Goal: Task Accomplishment & Management: Manage account settings

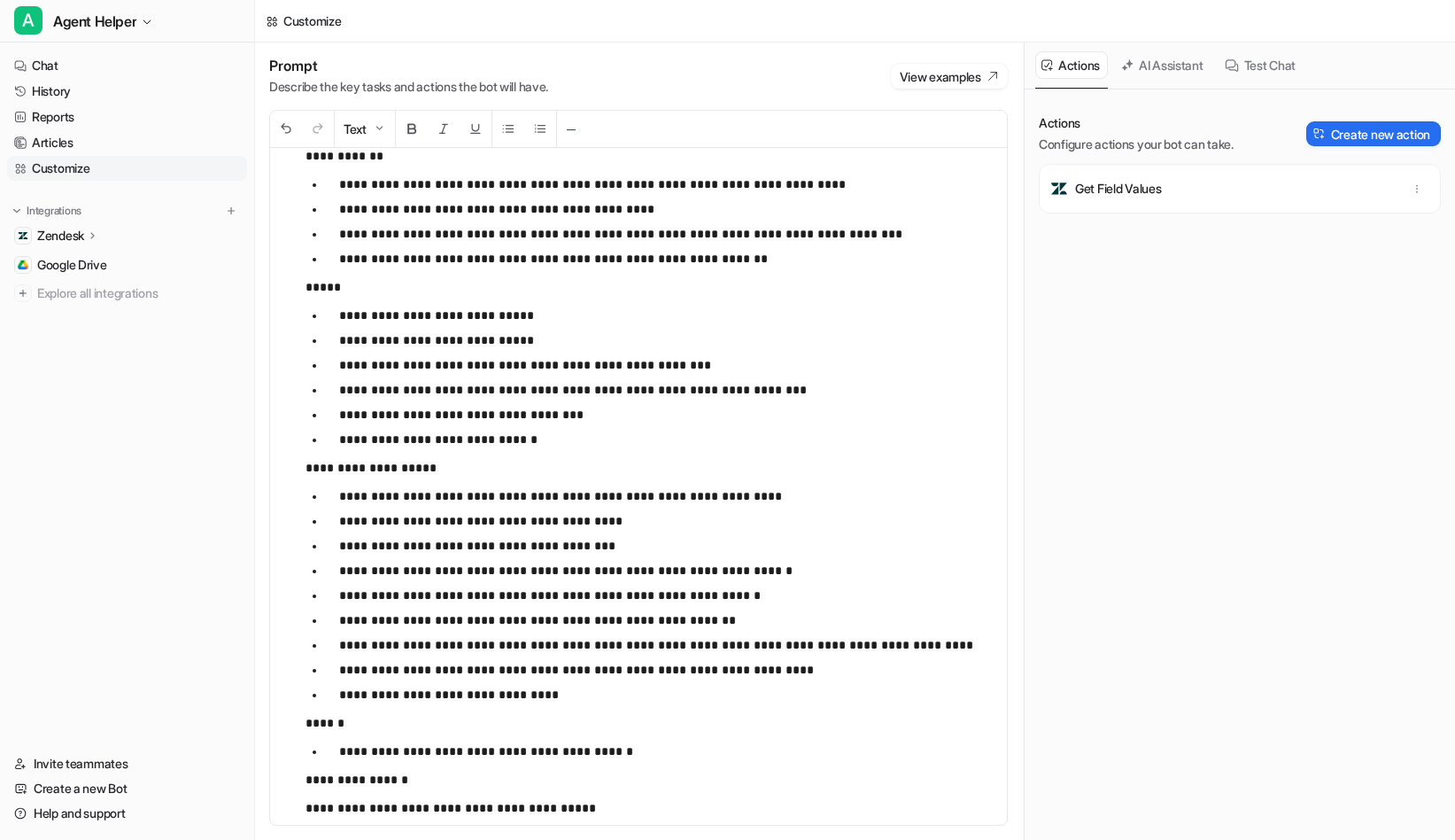
scroll to position [10991, 0]
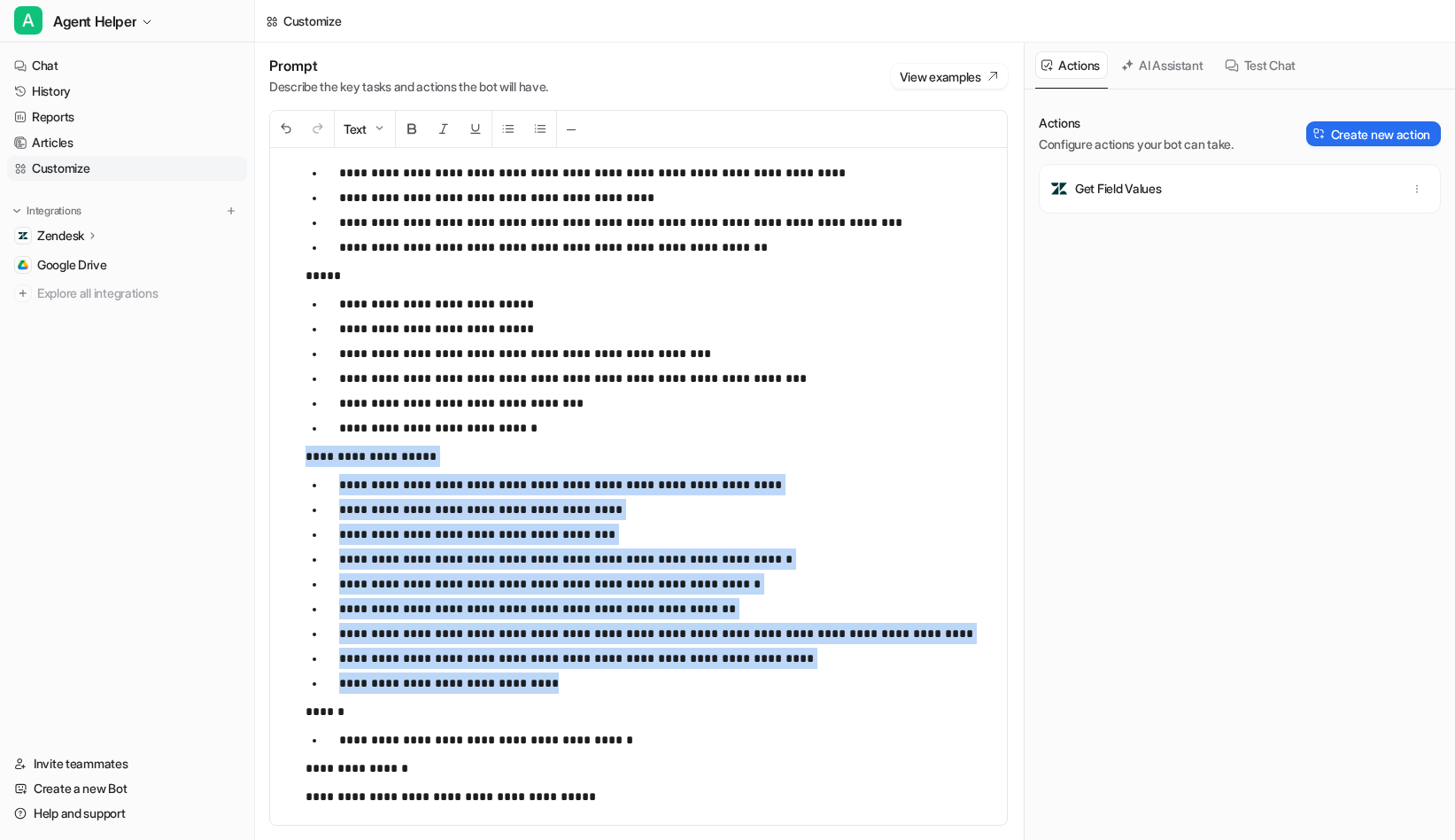
drag, startPoint x: 307, startPoint y: 456, endPoint x: 585, endPoint y: 684, distance: 359.5
click at [585, 684] on div "**********" at bounding box center [639, 485] width 737 height 677
copy div "**********"
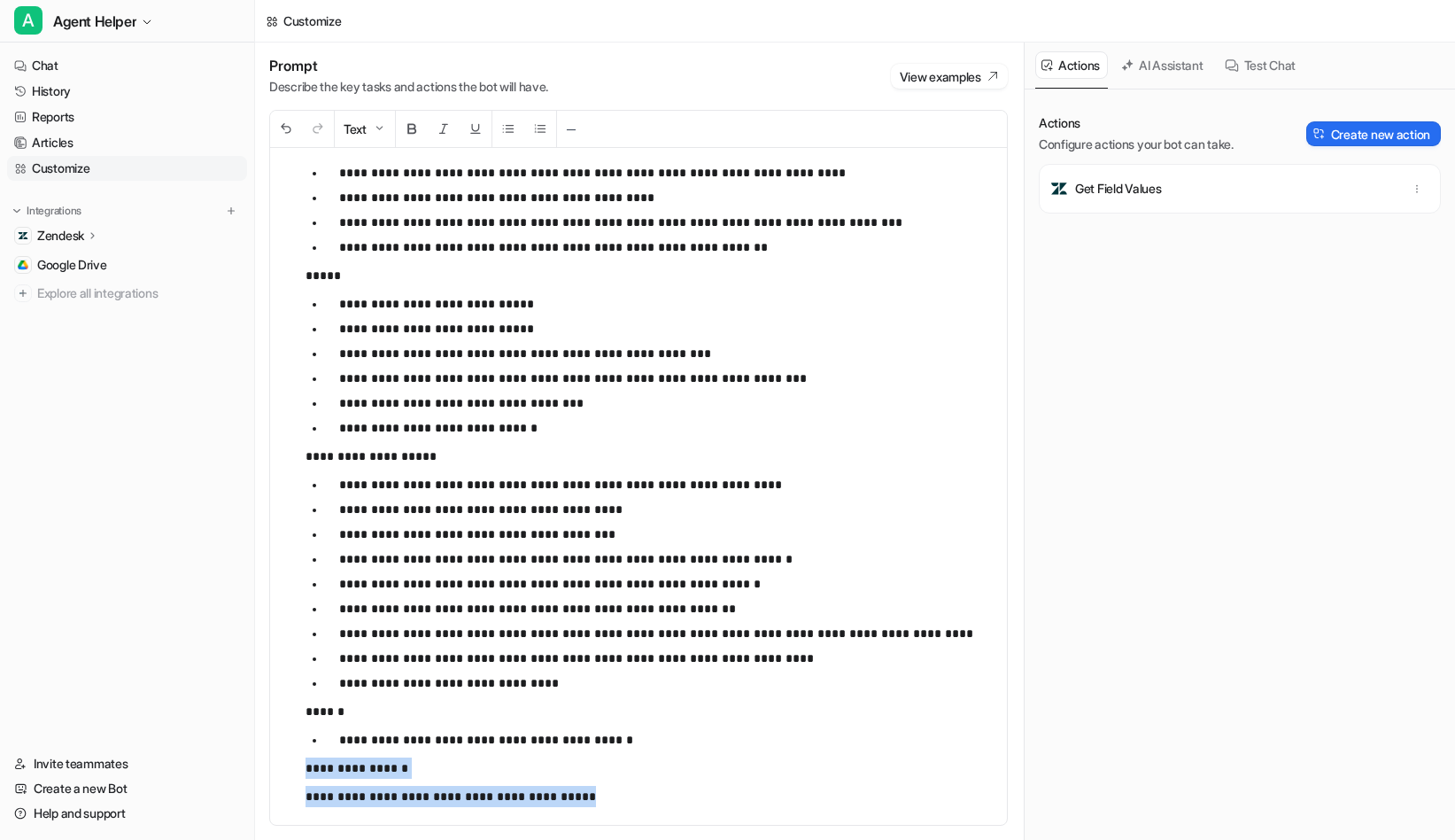
drag, startPoint x: 304, startPoint y: 768, endPoint x: 598, endPoint y: 805, distance: 296.3
click at [598, 805] on div "**********" at bounding box center [639, 485] width 737 height 677
copy div "**********"
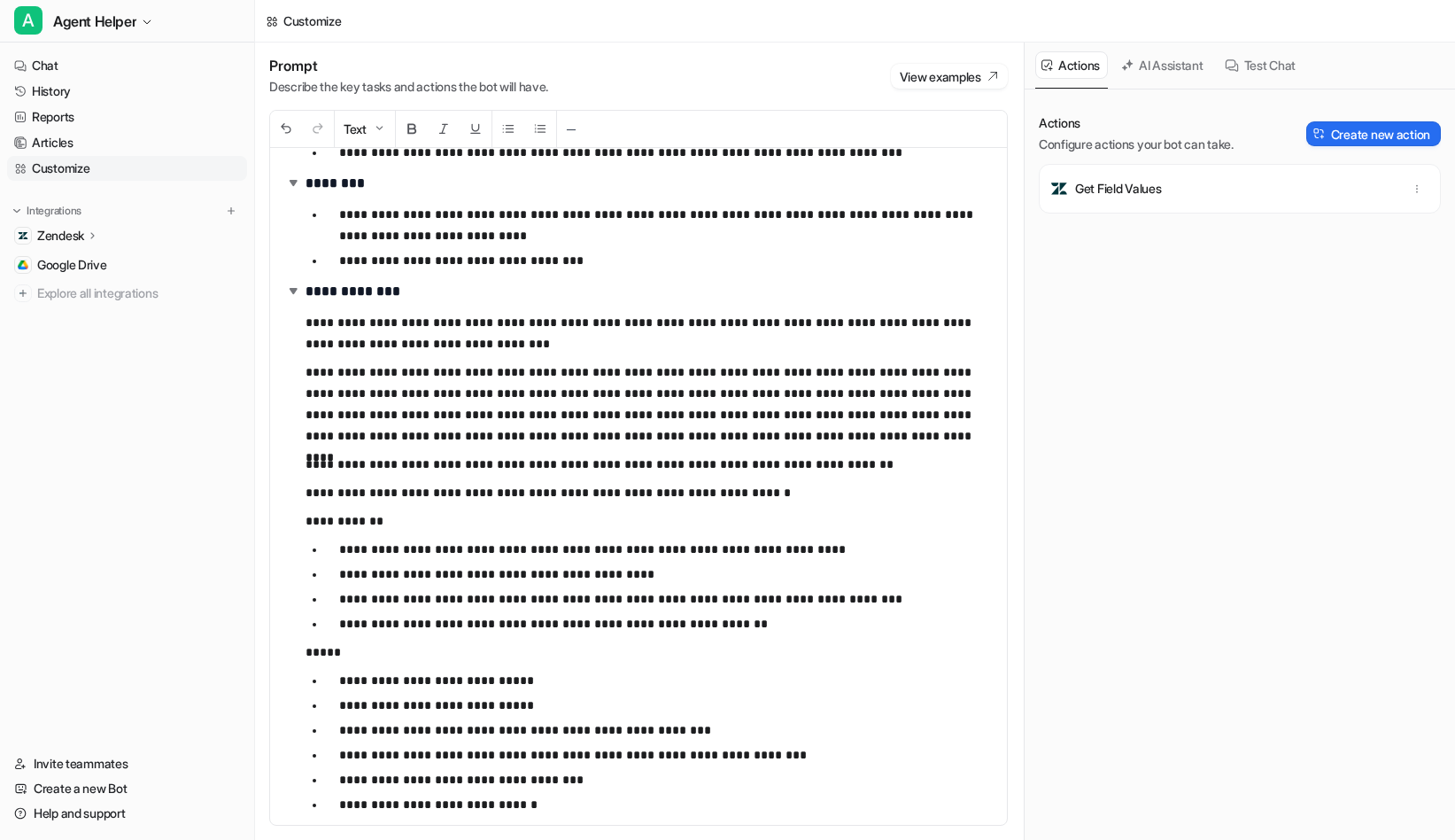
scroll to position [10577, 0]
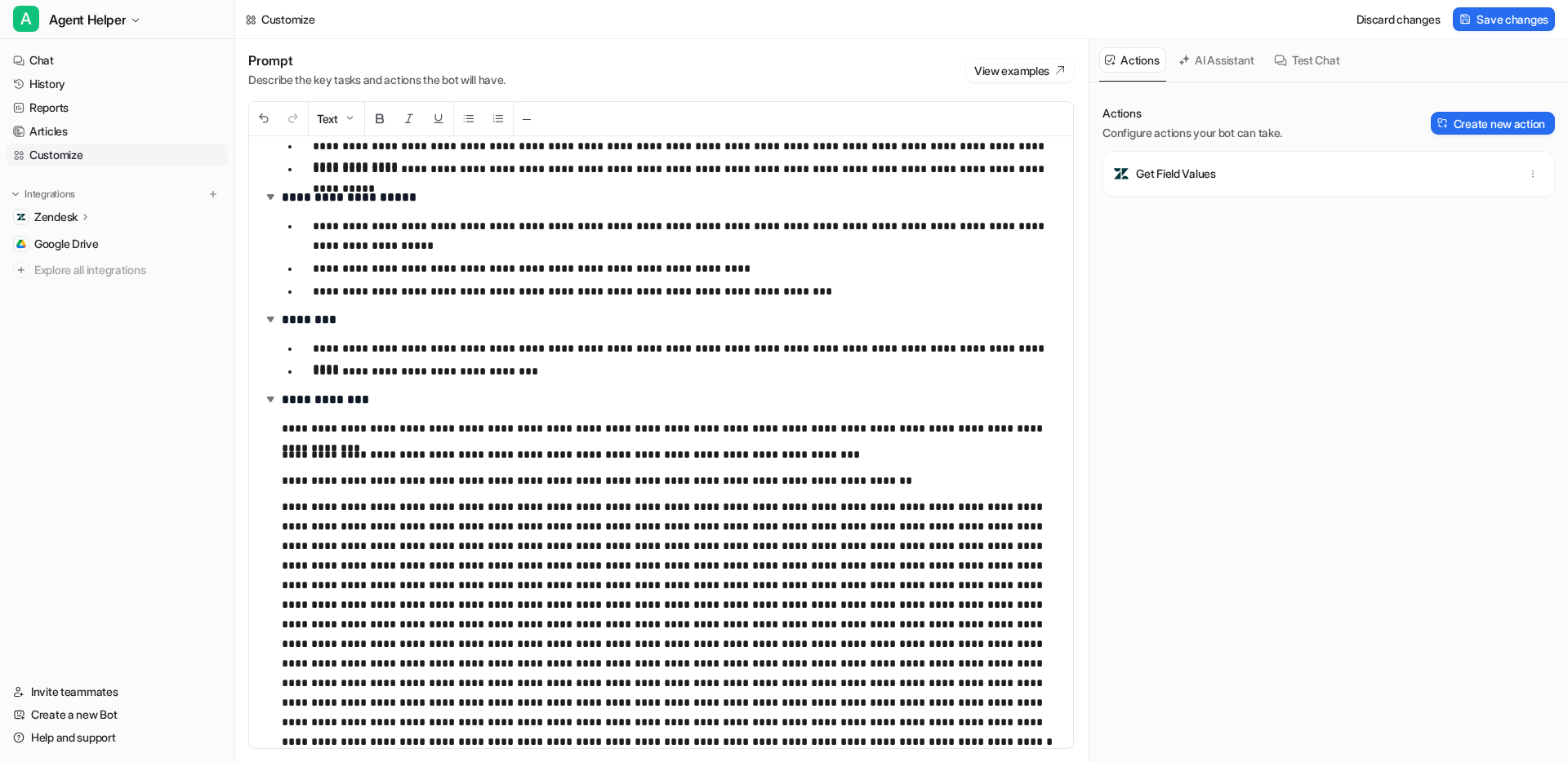
scroll to position [4719, 0]
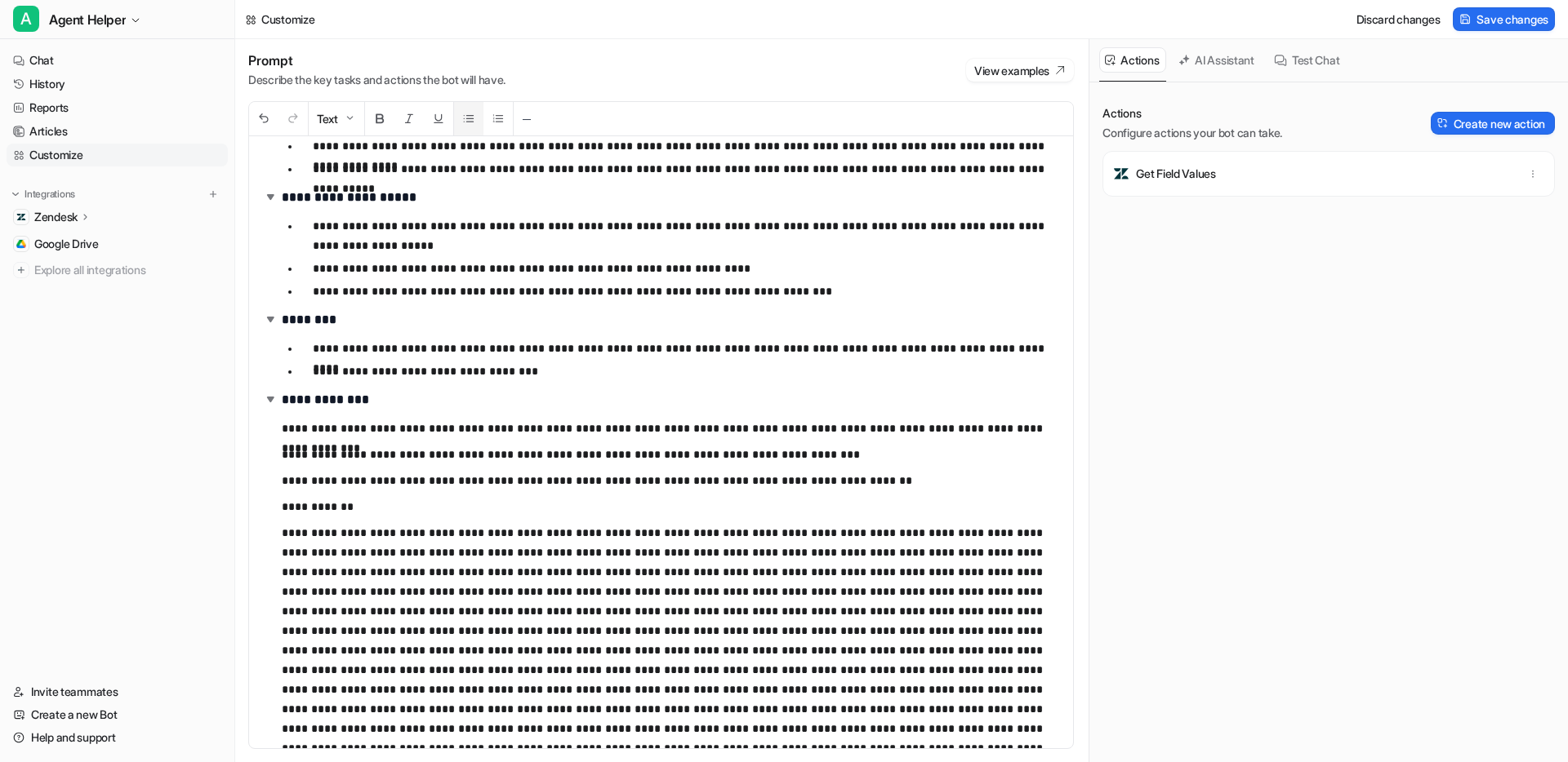
click at [478, 115] on button at bounding box center [468, 118] width 29 height 33
click at [722, 532] on p at bounding box center [685, 650] width 747 height 254
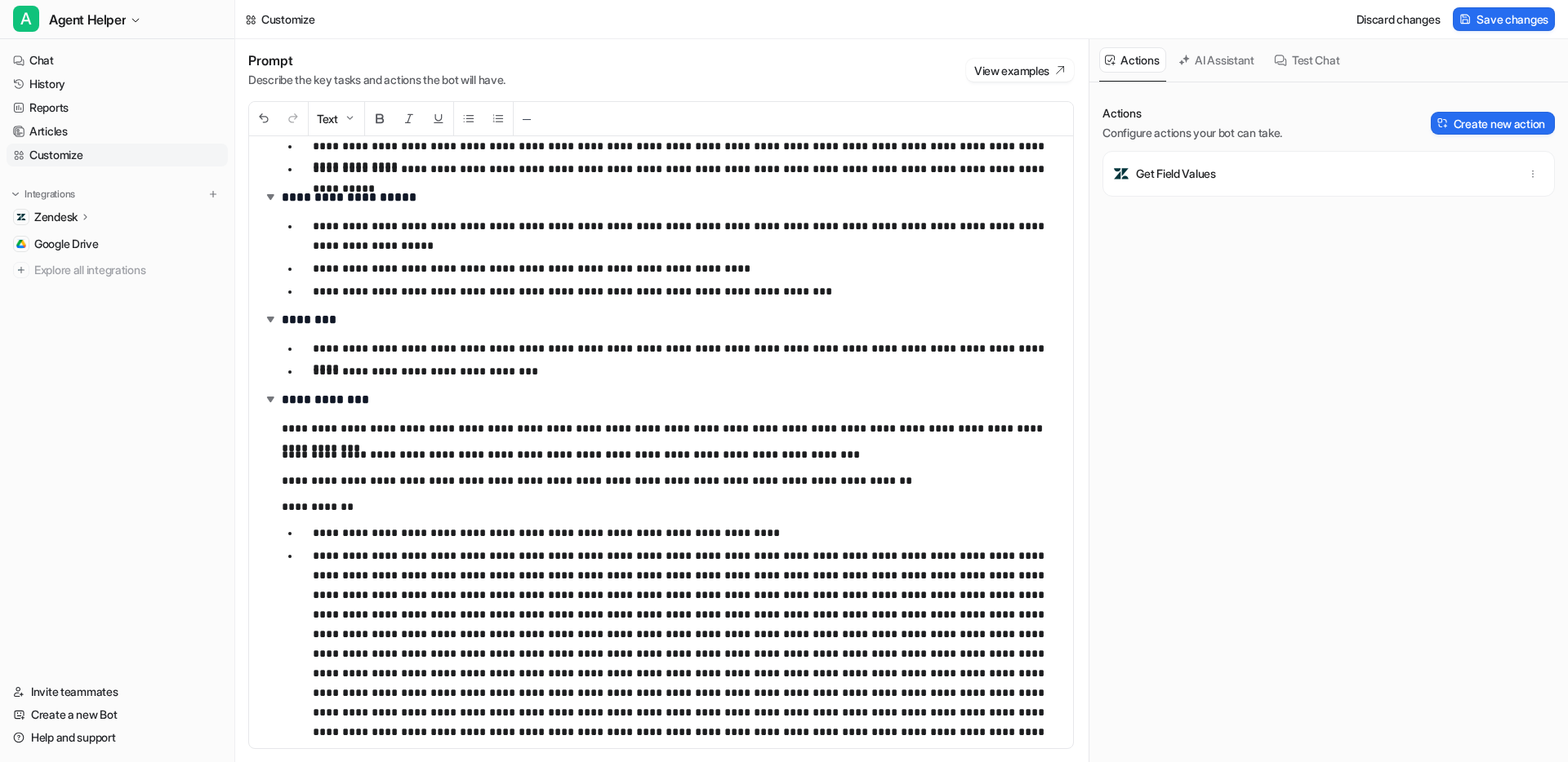
click at [569, 555] on p at bounding box center [685, 664] width 747 height 235
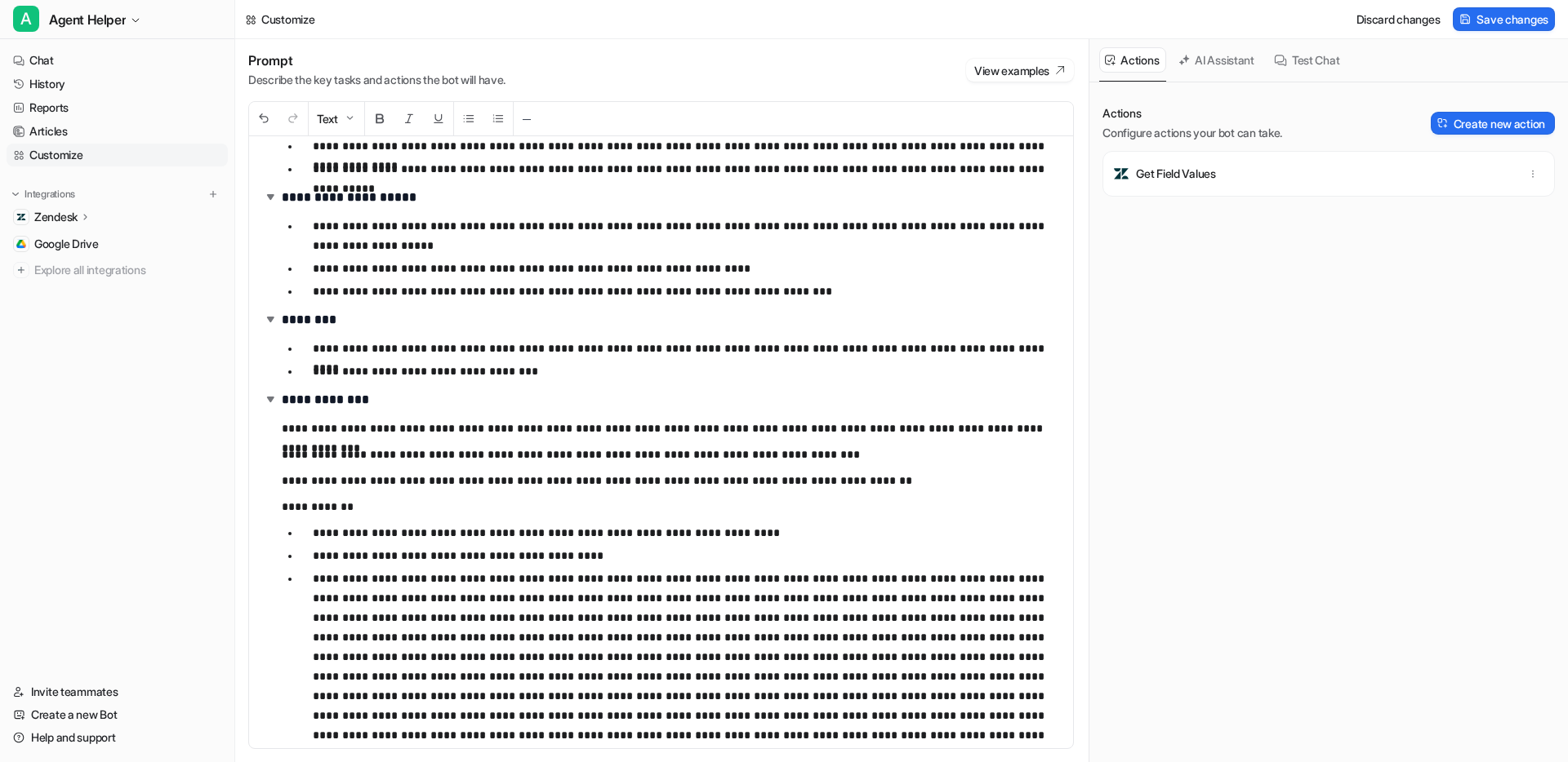
click at [757, 577] on p at bounding box center [685, 687] width 747 height 235
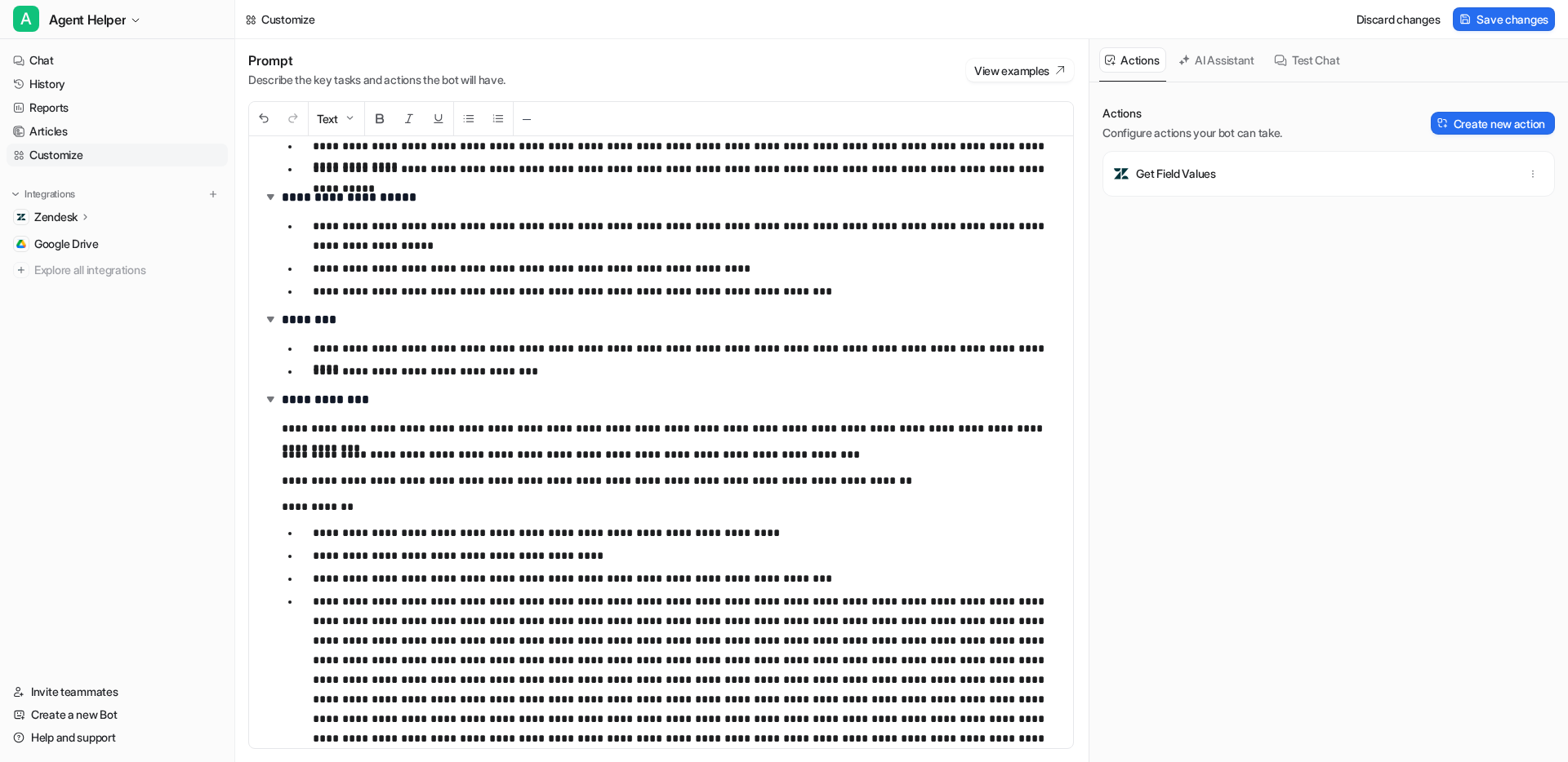
click at [666, 606] on p at bounding box center [685, 699] width 747 height 216
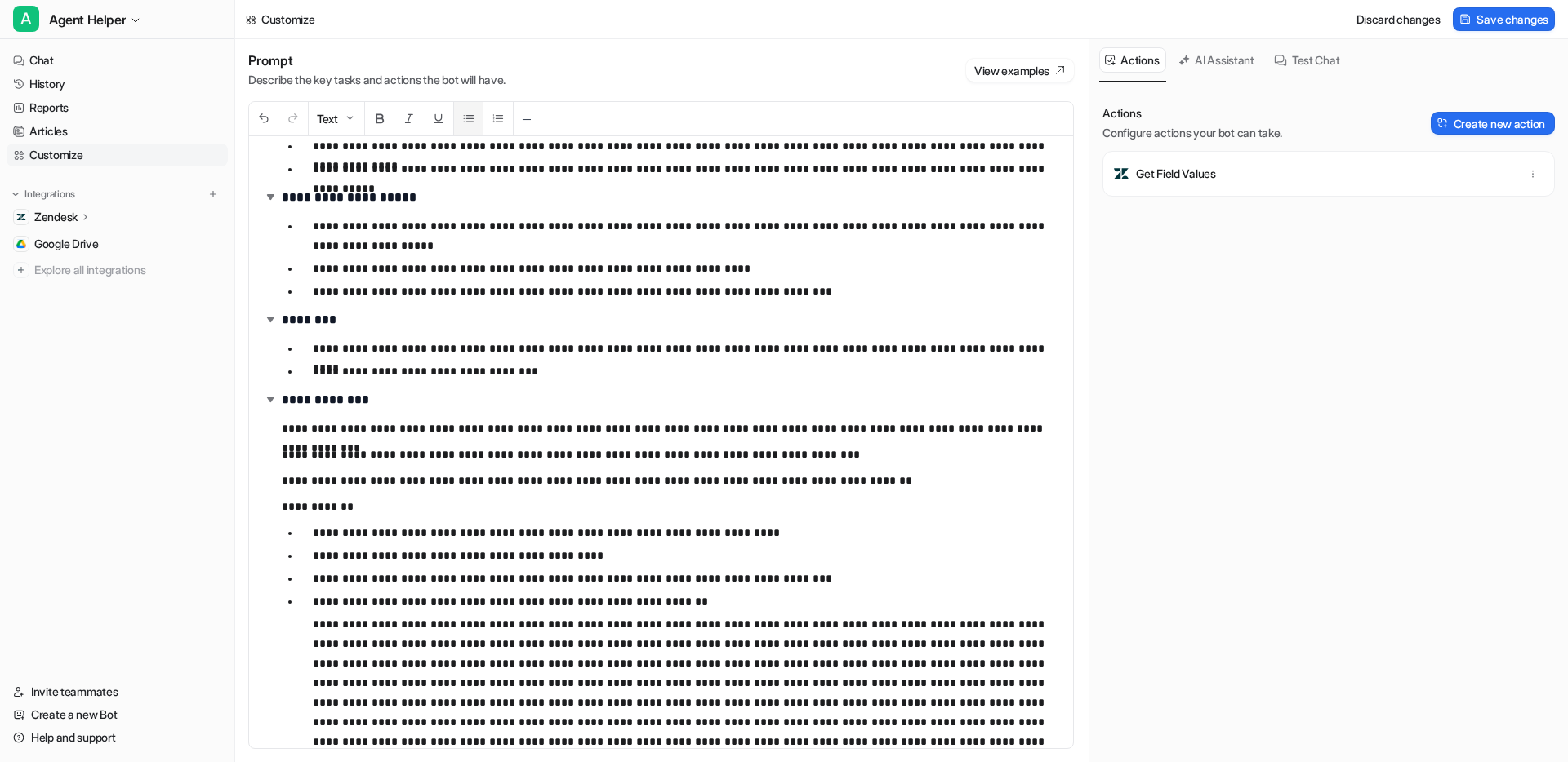
click at [475, 119] on img at bounding box center [468, 118] width 13 height 13
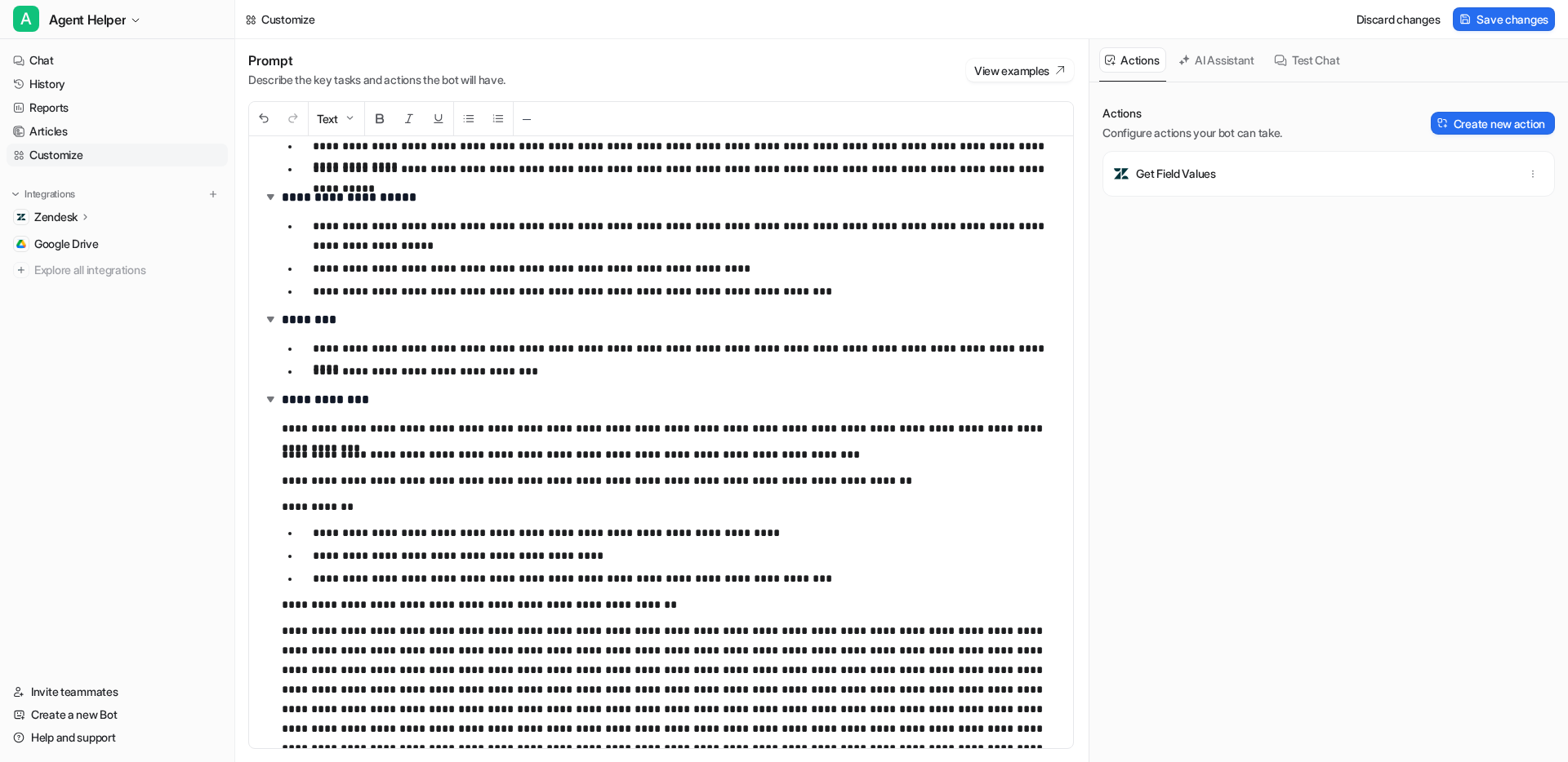
click at [282, 607] on p "**********" at bounding box center [671, 604] width 778 height 19
click at [471, 118] on img at bounding box center [468, 118] width 13 height 13
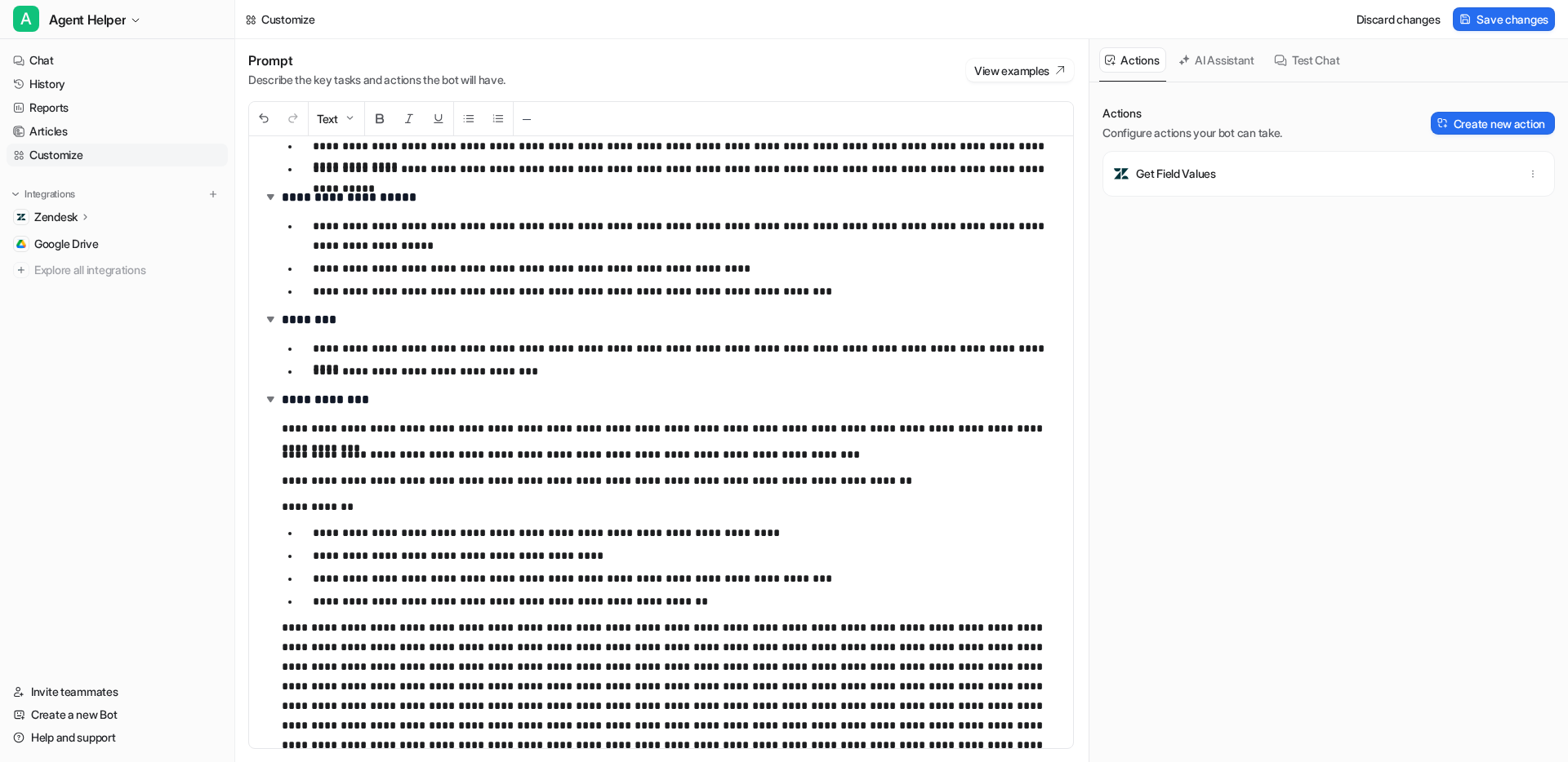
click at [315, 626] on p at bounding box center [671, 715] width 778 height 196
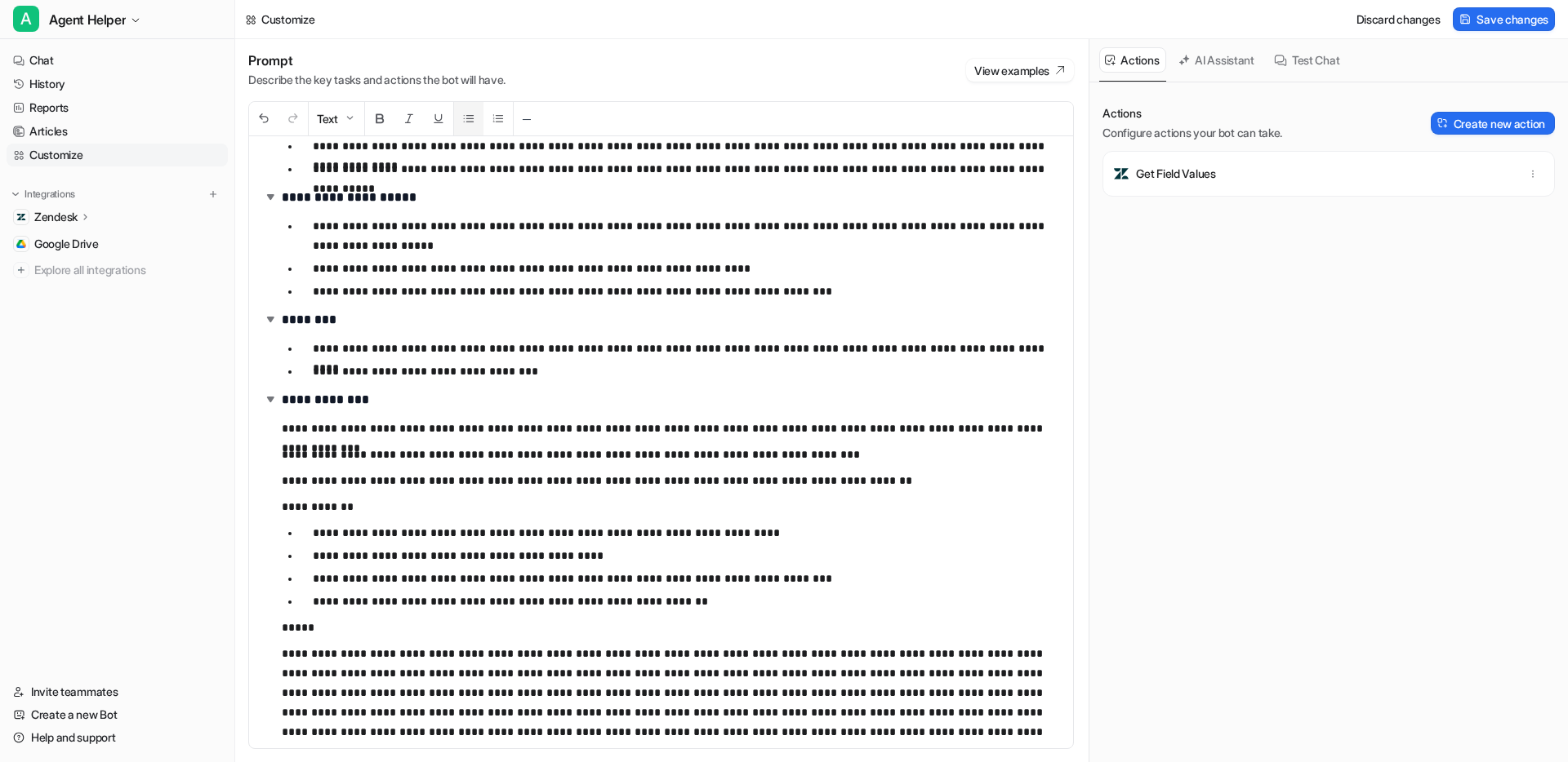
click at [470, 121] on img at bounding box center [468, 118] width 13 height 13
click at [469, 654] on p at bounding box center [685, 751] width 747 height 216
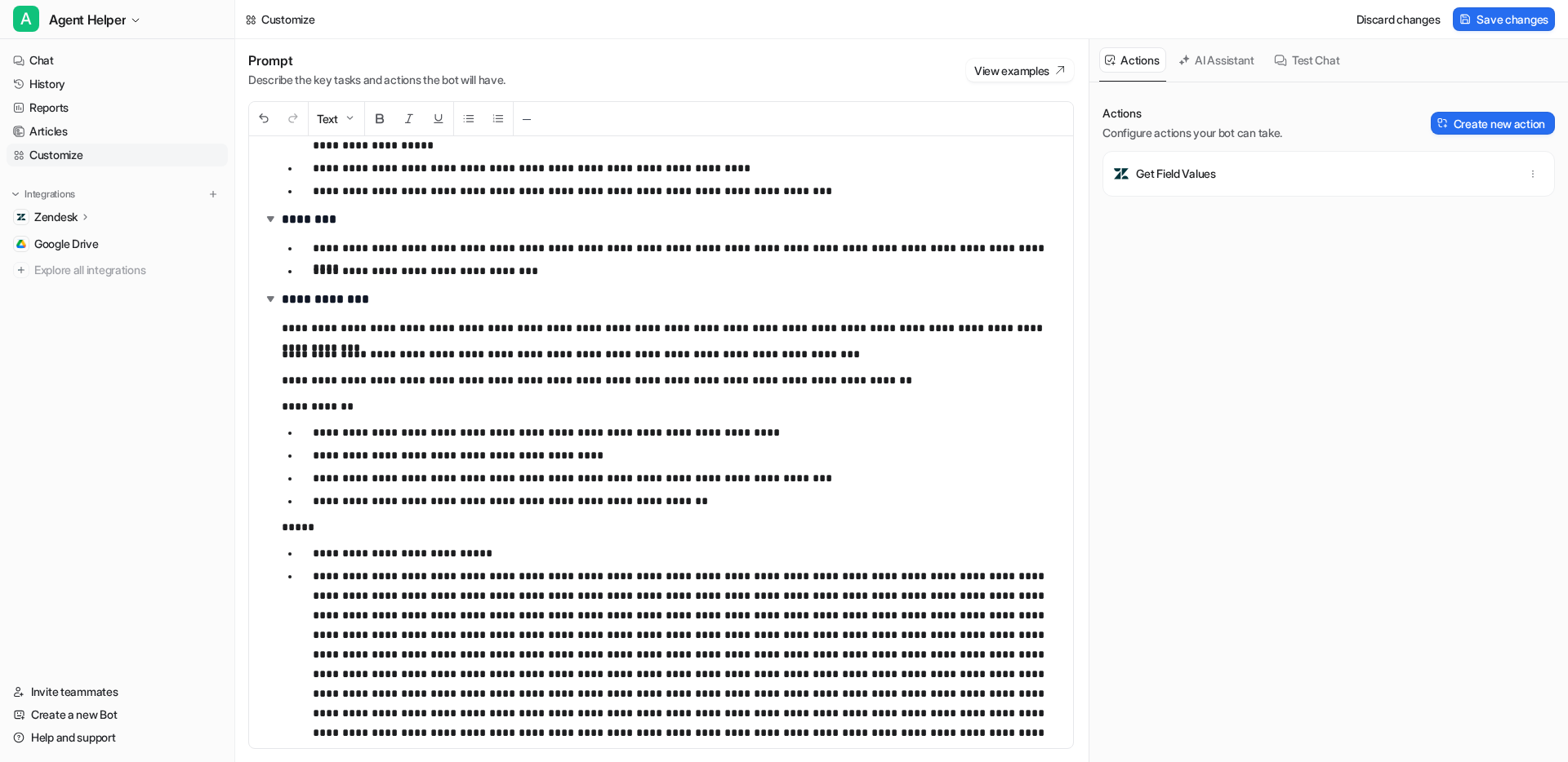
scroll to position [9055, 0]
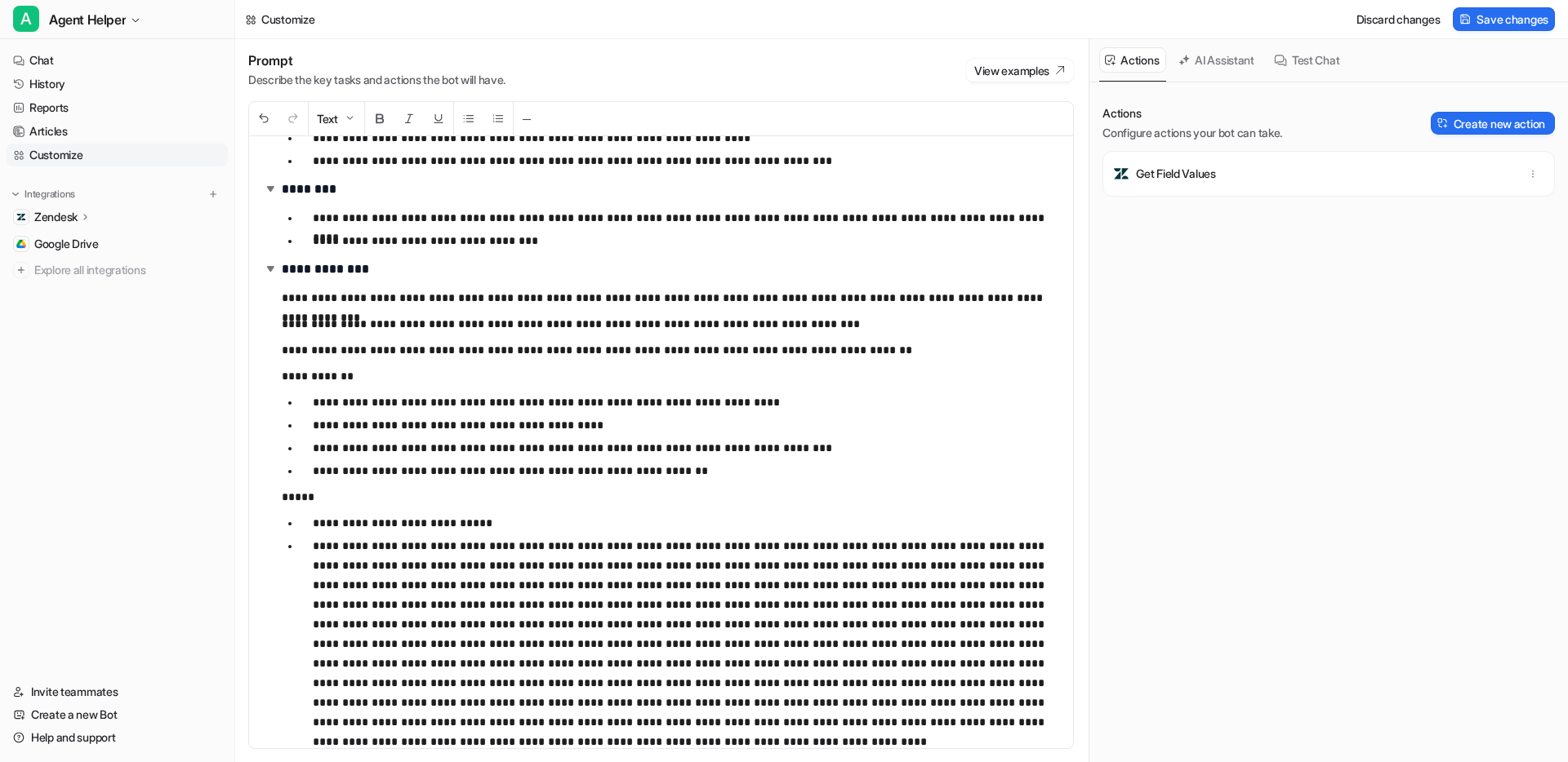
click at [469, 545] on p at bounding box center [685, 633] width 747 height 196
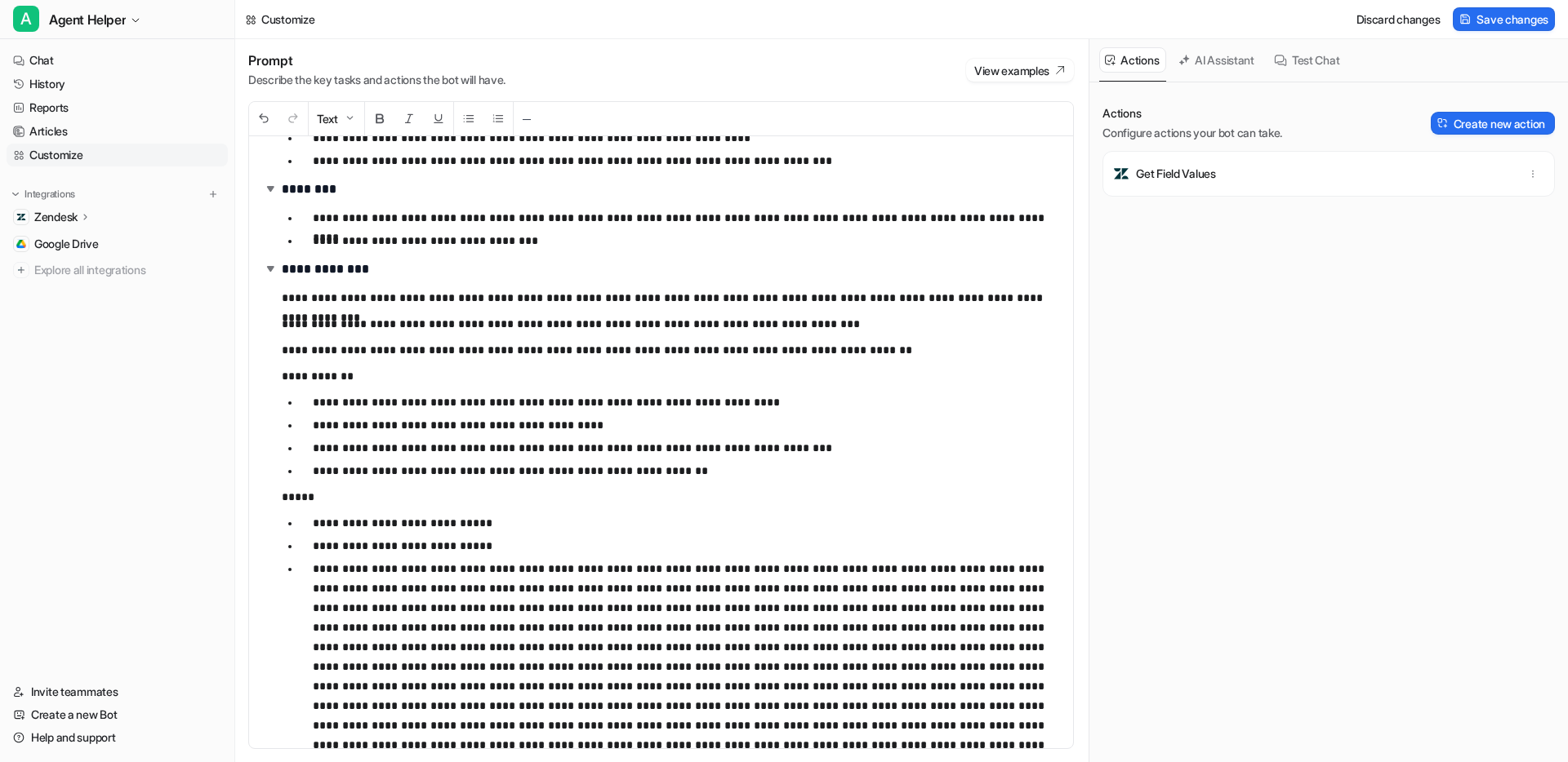
click at [618, 569] on p at bounding box center [685, 656] width 747 height 196
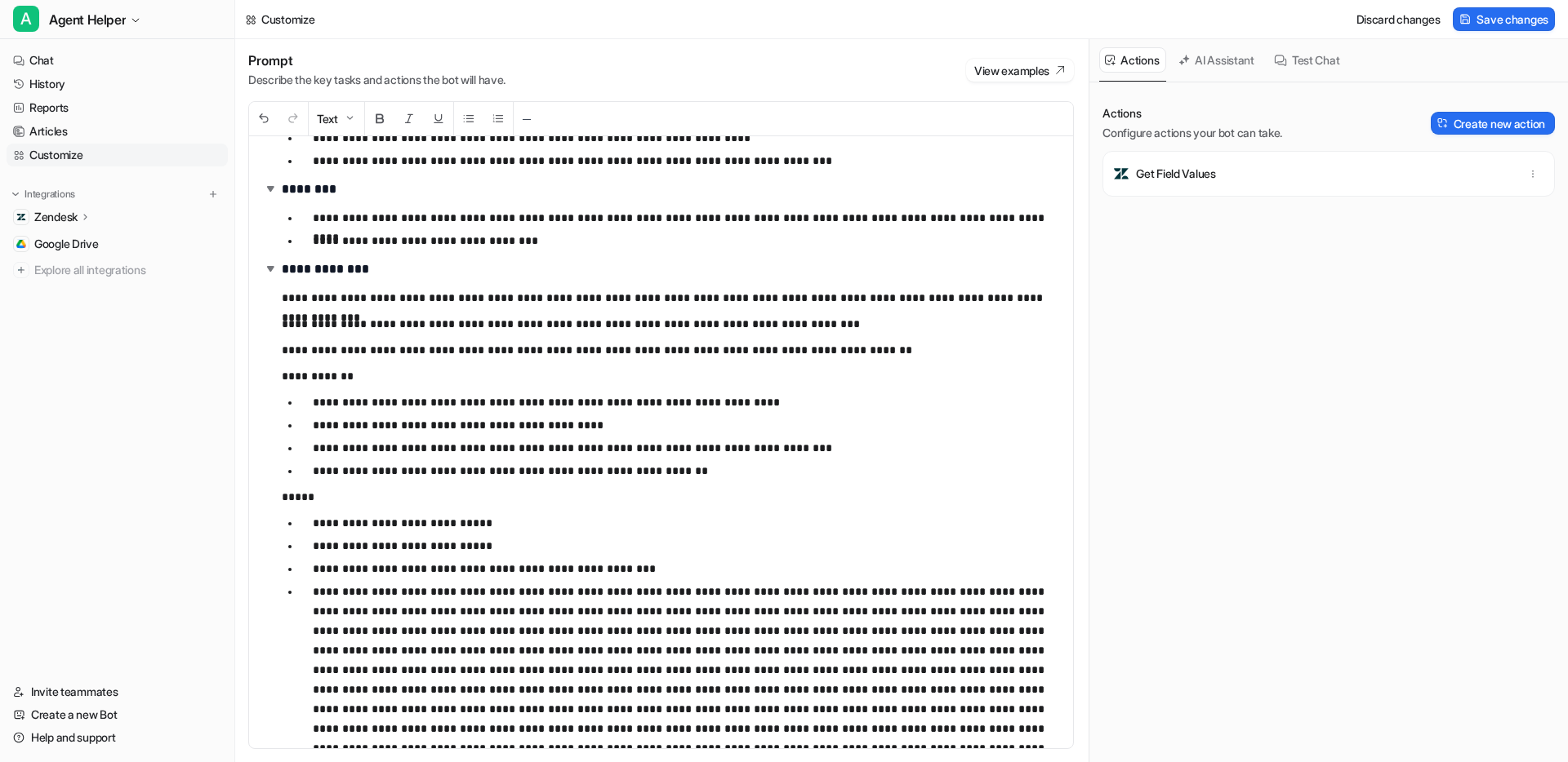
click at [701, 591] on p at bounding box center [685, 679] width 747 height 196
click at [503, 614] on p at bounding box center [685, 693] width 747 height 176
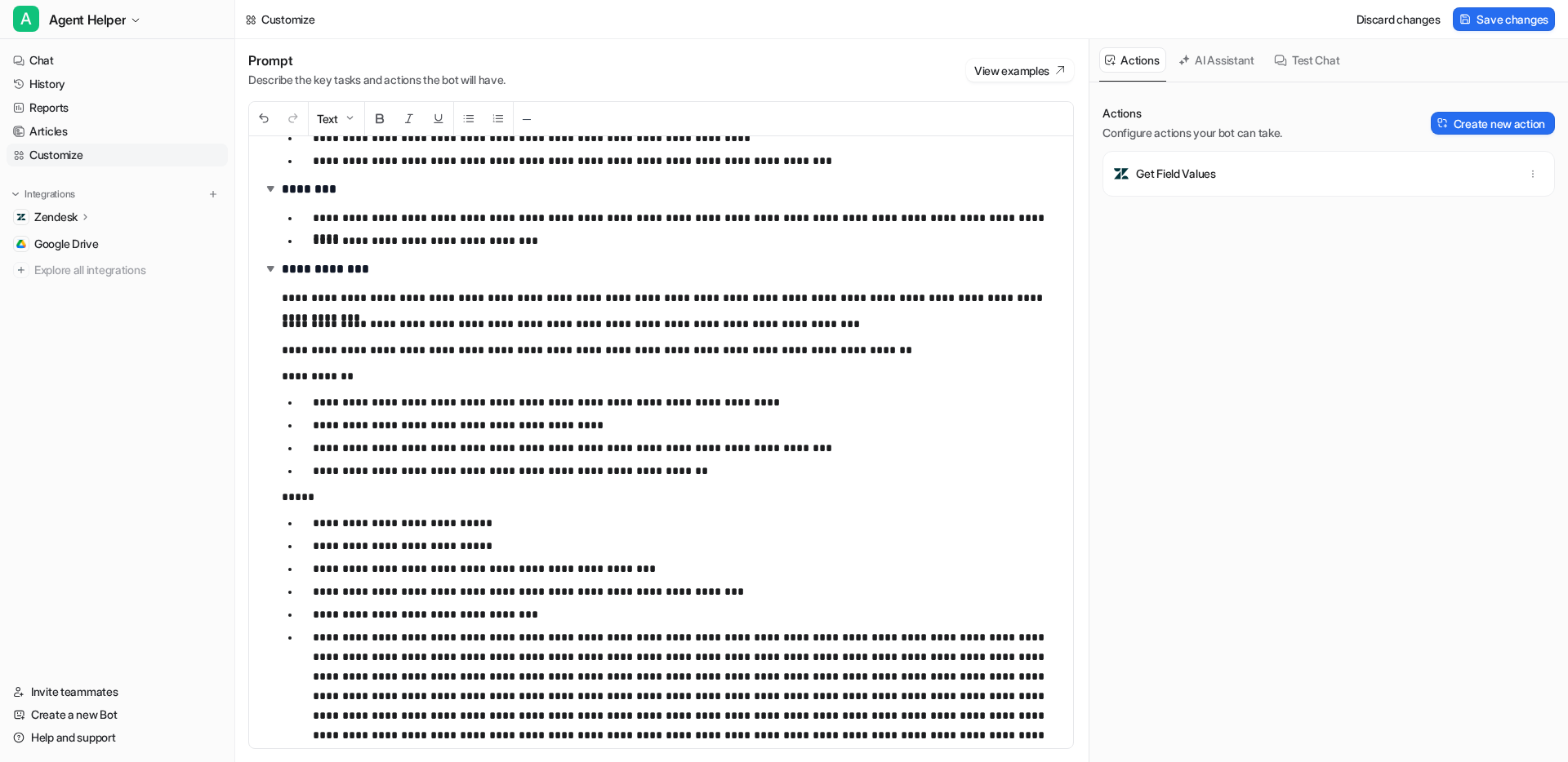
click at [476, 638] on p at bounding box center [685, 716] width 747 height 176
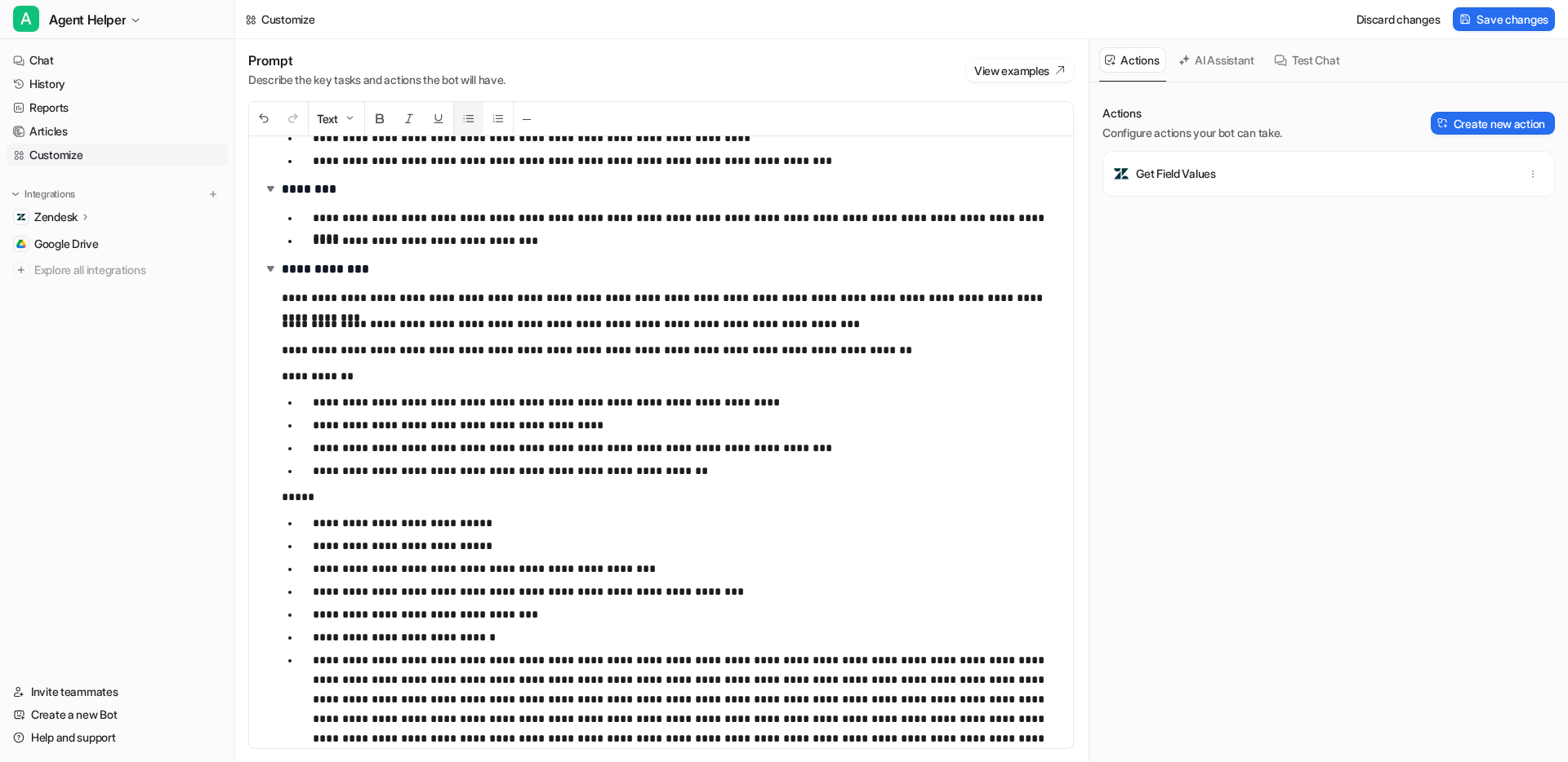
click at [474, 112] on img at bounding box center [468, 118] width 13 height 13
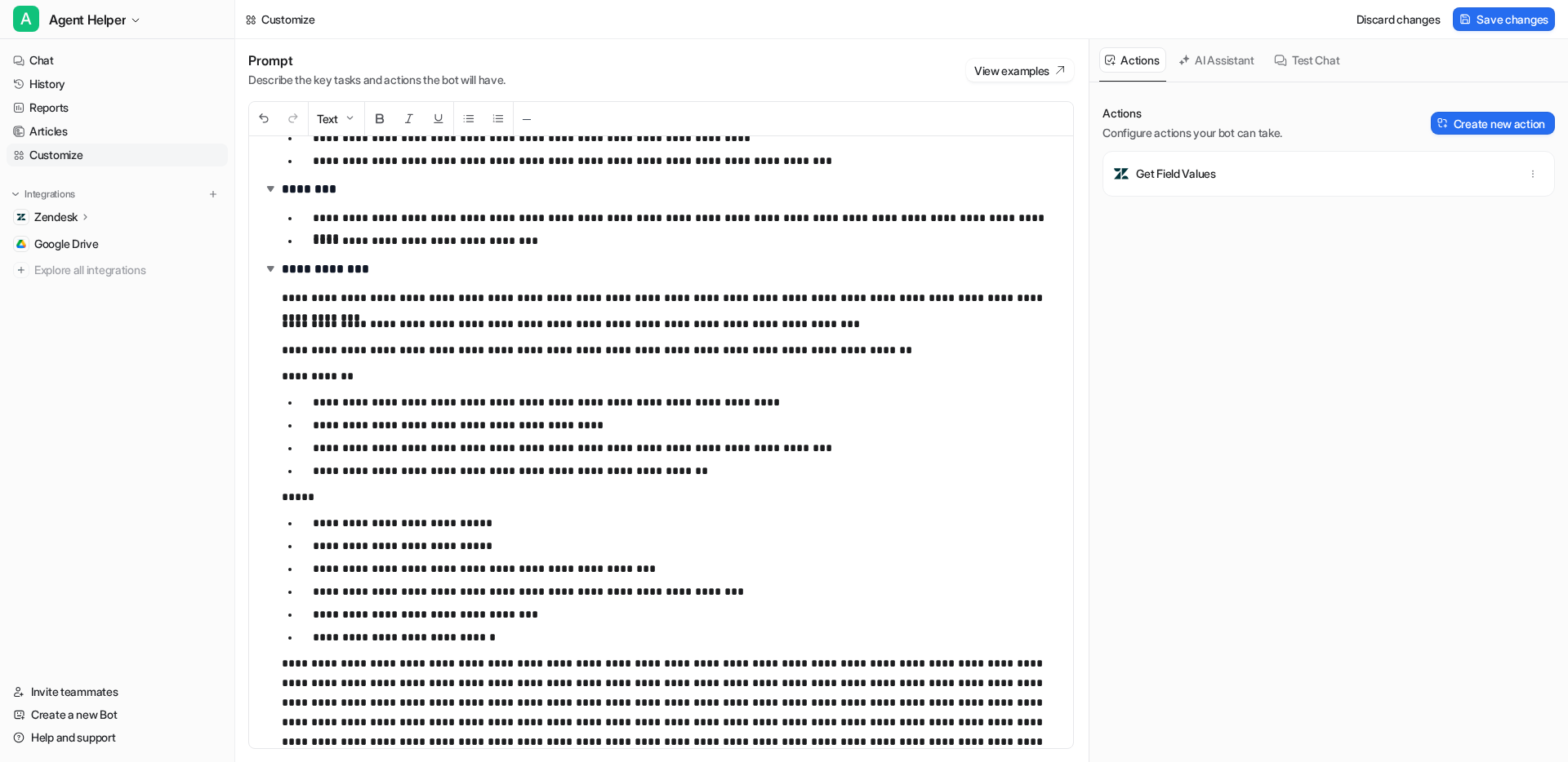
click at [413, 664] on p at bounding box center [671, 732] width 778 height 157
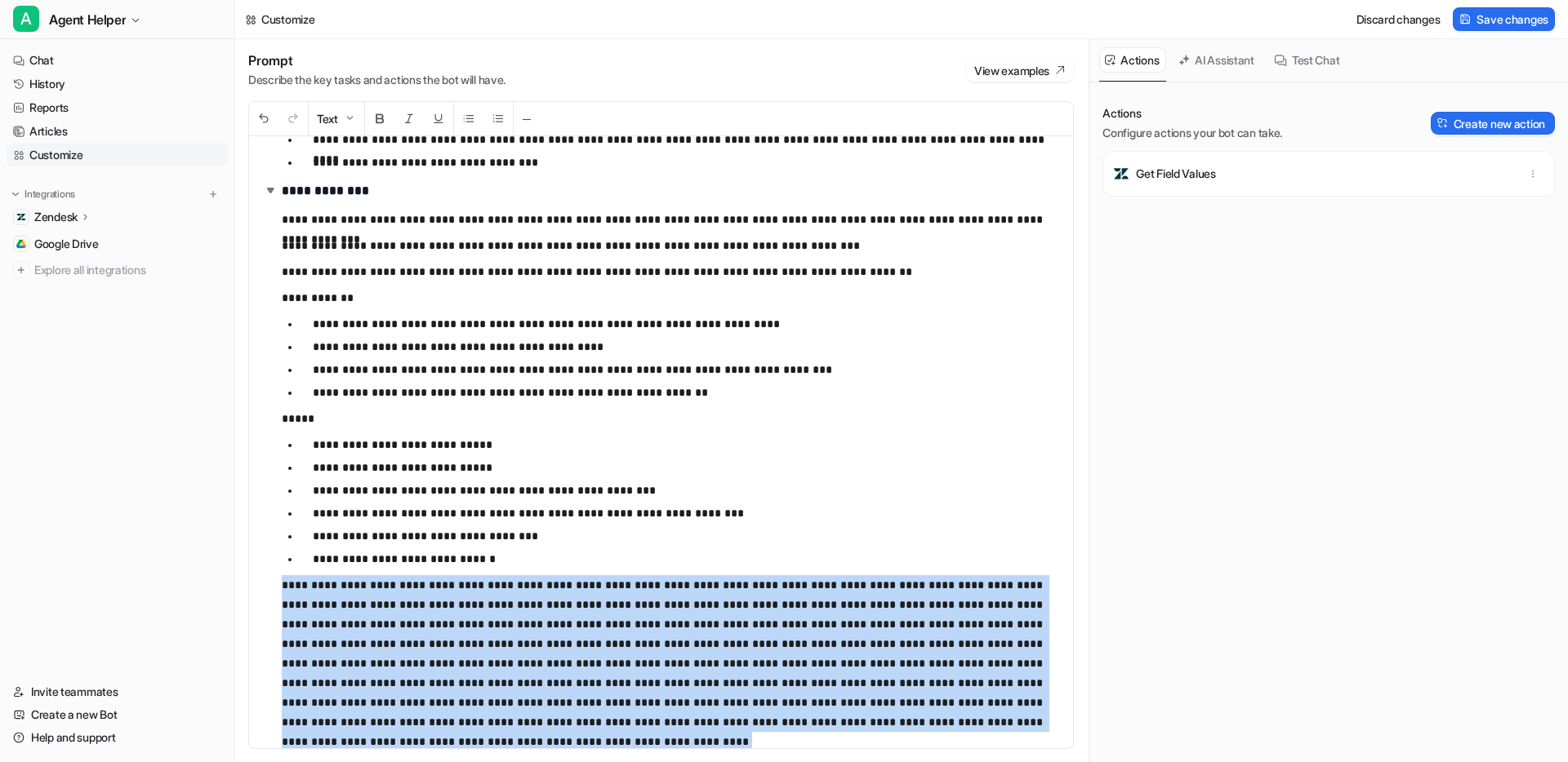
drag, startPoint x: 282, startPoint y: 588, endPoint x: 1089, endPoint y: 731, distance: 819.6
click at [1089, 731] on div "**********" at bounding box center [901, 401] width 1333 height 723
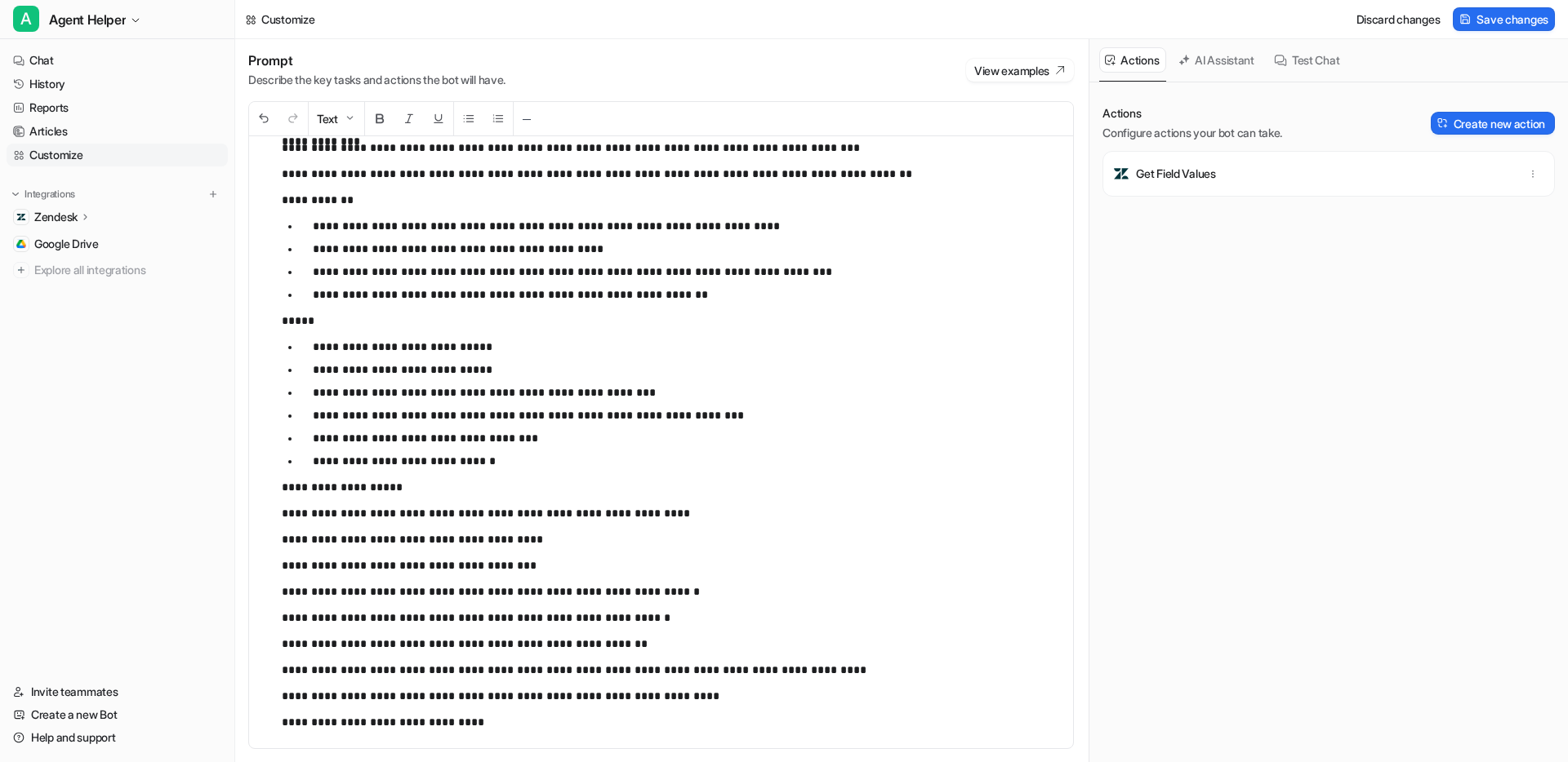
scroll to position [9241, 0]
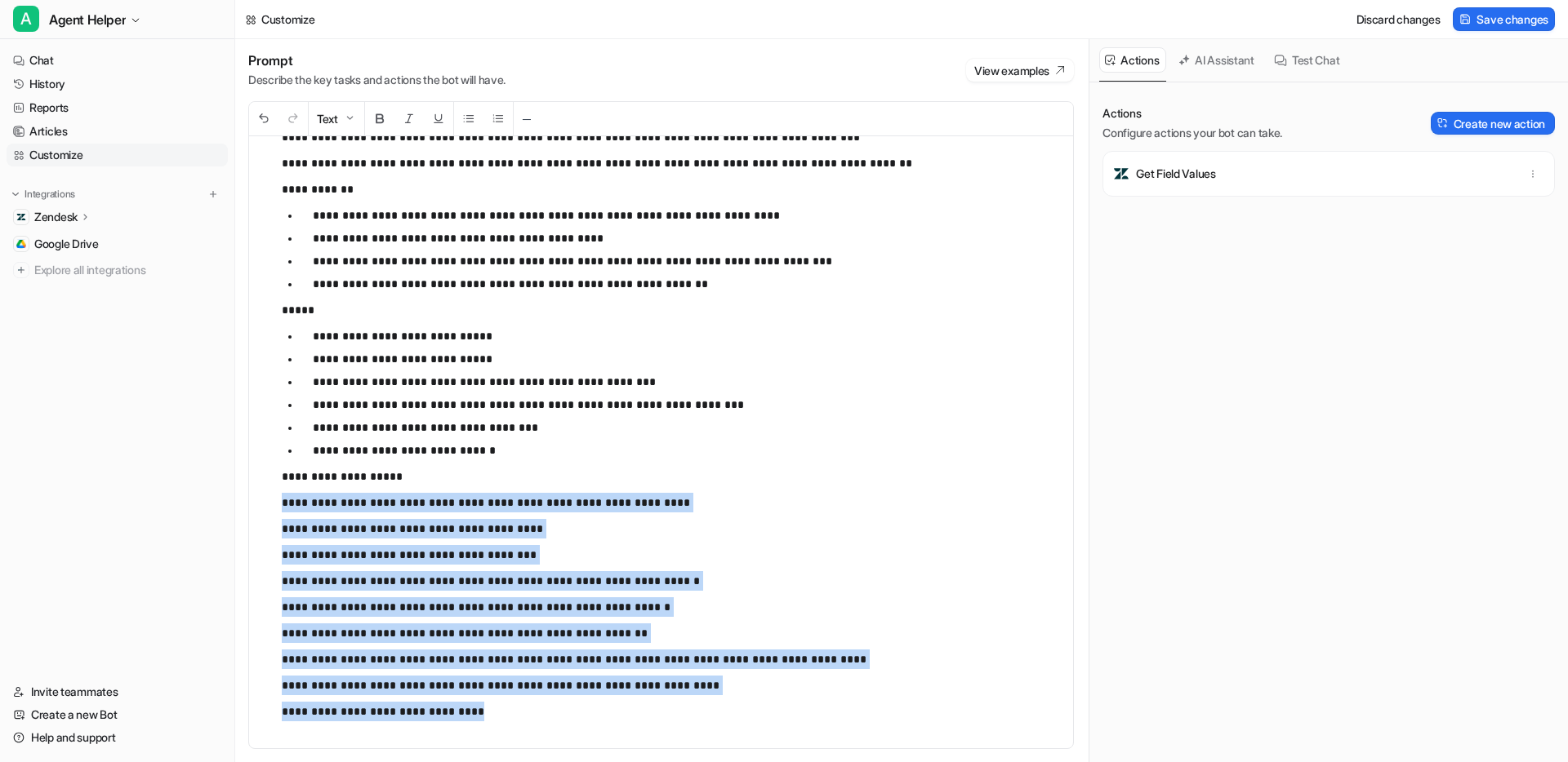
drag, startPoint x: 454, startPoint y: 712, endPoint x: 256, endPoint y: 510, distance: 282.9
click at [256, 510] on div "**********" at bounding box center [660, 442] width 824 height 612
click at [472, 114] on img at bounding box center [468, 118] width 13 height 13
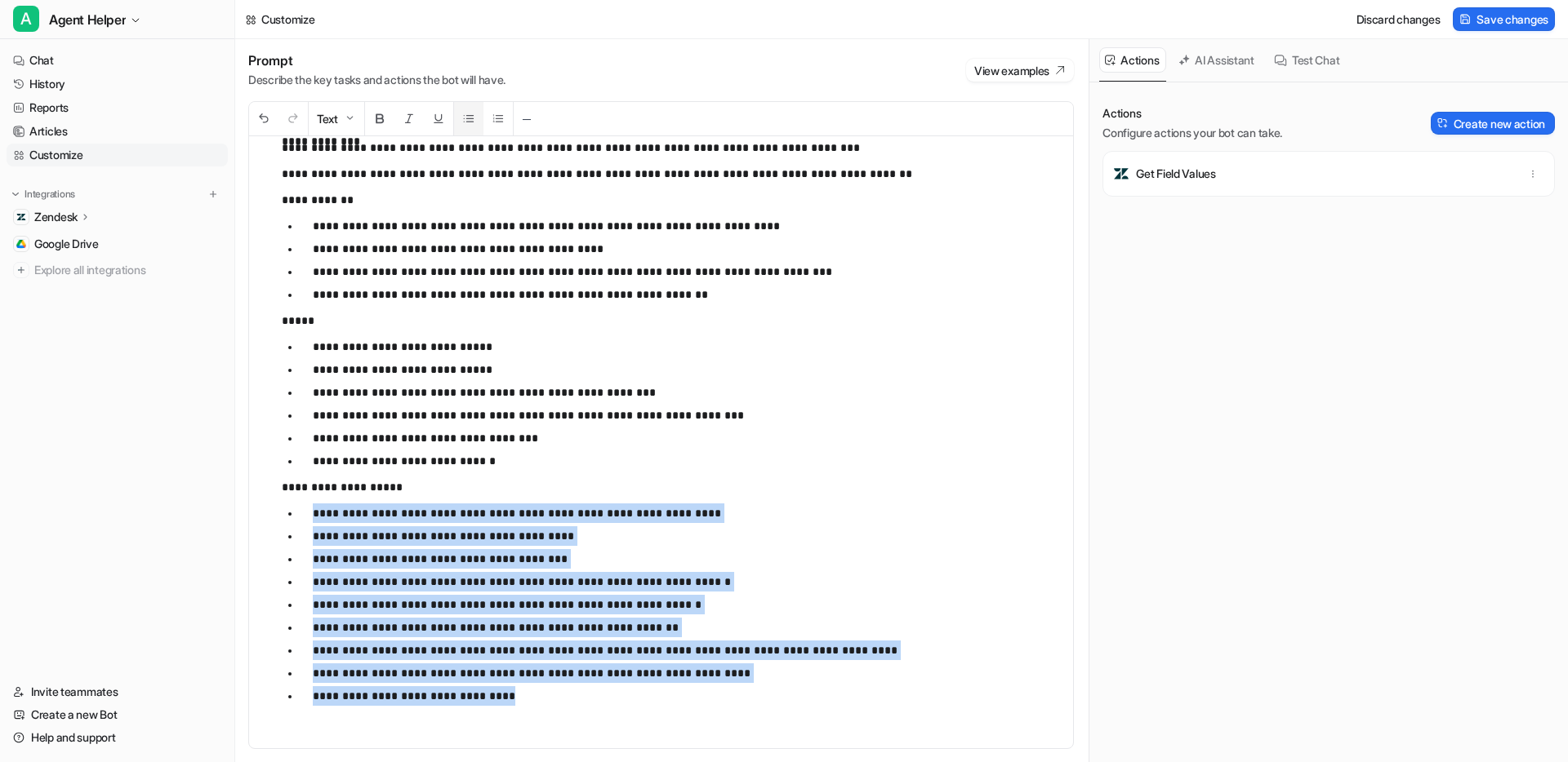
scroll to position [9230, 0]
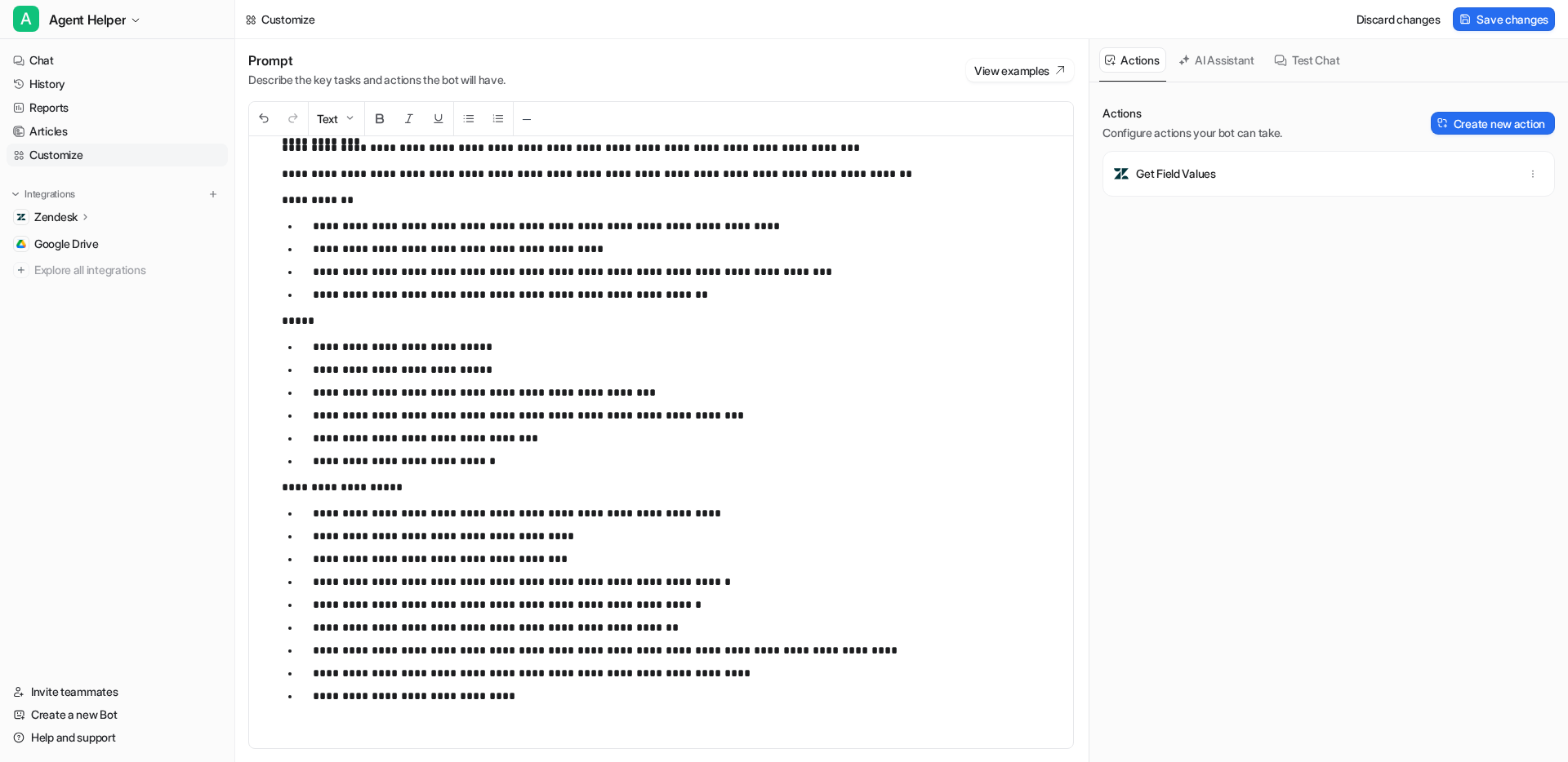
click at [350, 719] on p at bounding box center [671, 722] width 778 height 19
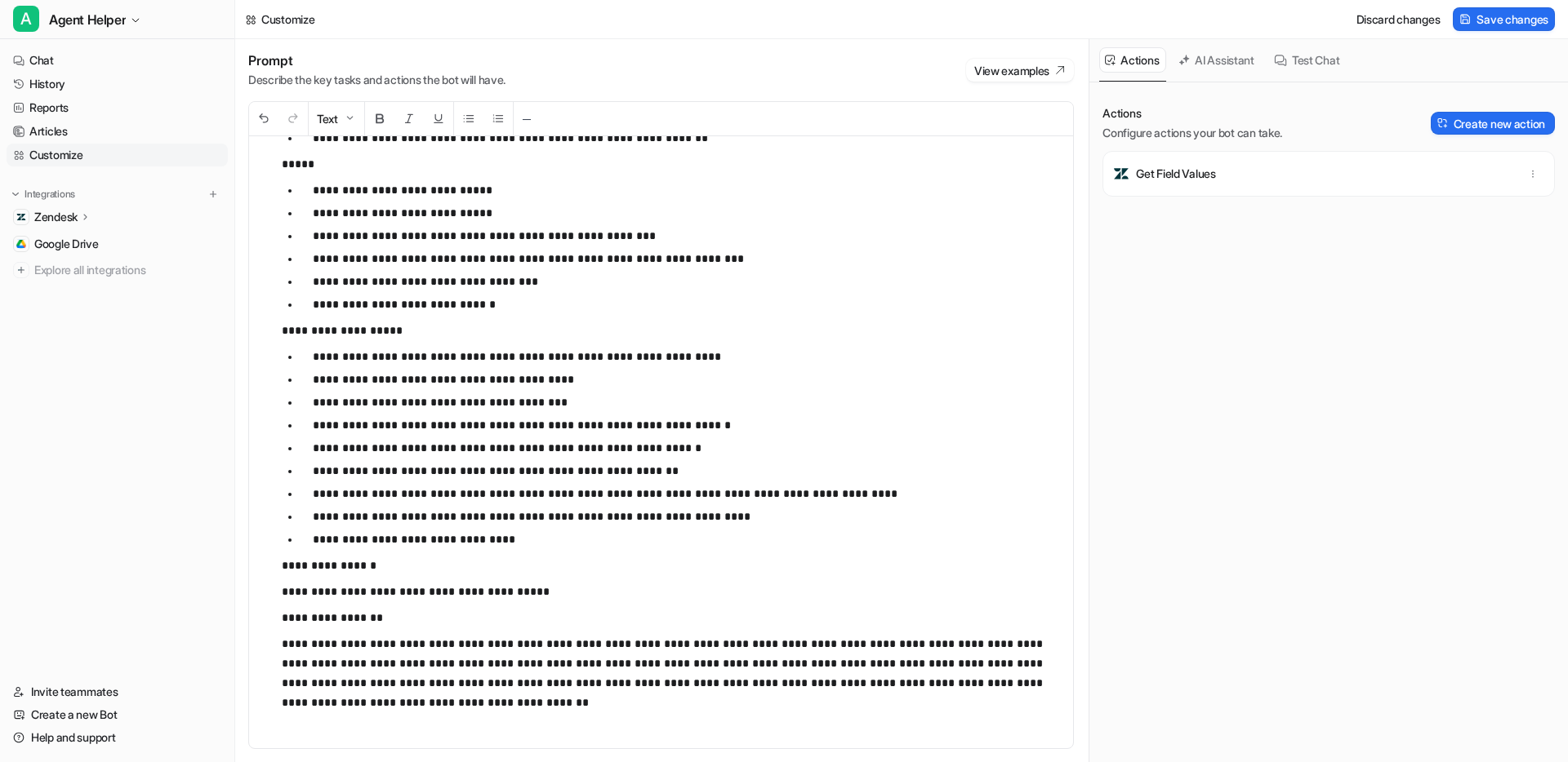
scroll to position [9368, 0]
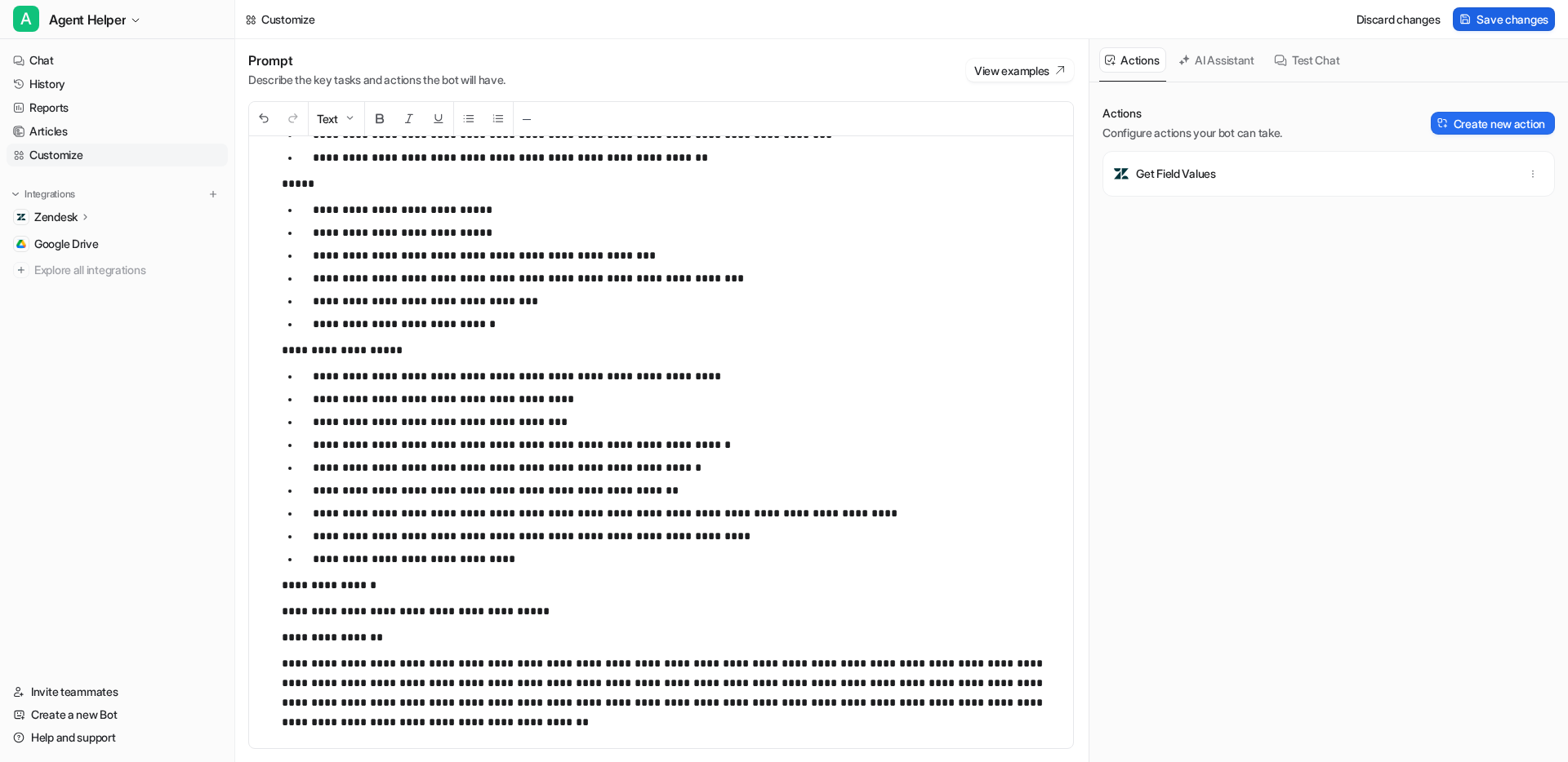
click at [1488, 28] on button "Save changes" at bounding box center [1503, 19] width 102 height 24
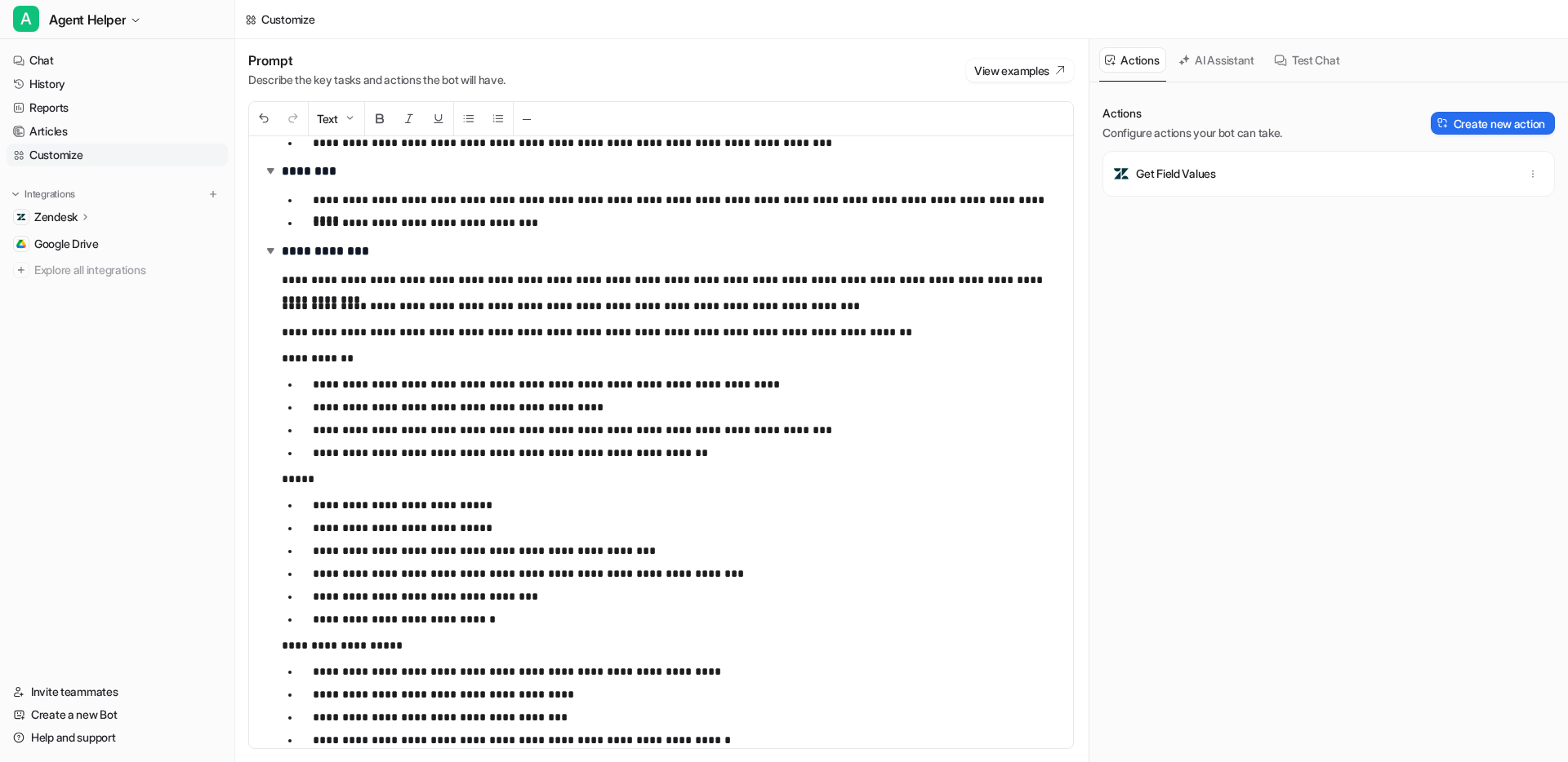
scroll to position [9077, 0]
